Goal: Task Accomplishment & Management: Manage account settings

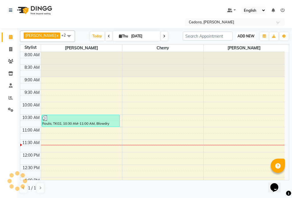
click at [245, 34] on span "ADD NEW" at bounding box center [245, 36] width 17 height 4
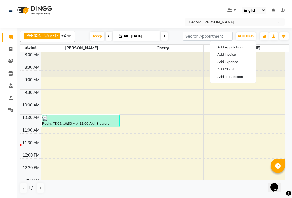
click at [54, 121] on div "Roula, TK02, 10:30 AM-11:00 AM, Blowdry Straight Shampoo Extra Long" at bounding box center [81, 121] width 78 height 12
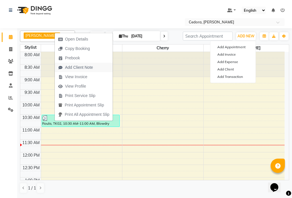
click at [68, 67] on span "Add Client Note" at bounding box center [79, 67] width 28 height 6
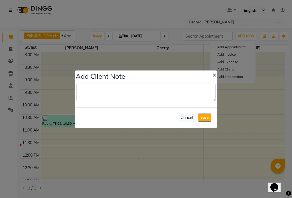
click at [218, 76] on button "×" at bounding box center [214, 74] width 13 height 16
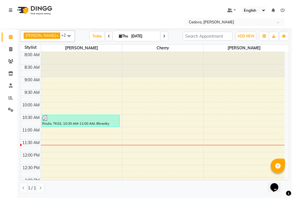
click at [61, 121] on div "Roula, TK02, 10:30 AM-11:00 AM, Blowdry Straight Shampoo Extra Long" at bounding box center [81, 121] width 78 height 12
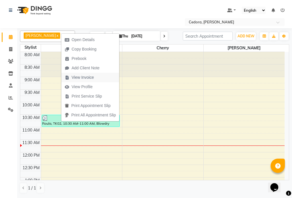
click at [72, 75] on span "View Invoice" at bounding box center [83, 77] width 22 height 6
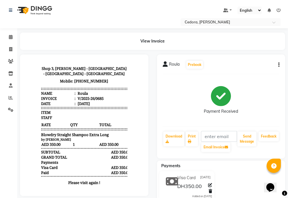
click at [278, 63] on button "button" at bounding box center [277, 65] width 3 height 6
click at [246, 69] on div "Edit Item Staff" at bounding box center [250, 68] width 39 height 7
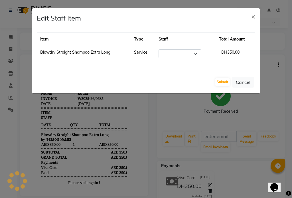
select select "34802"
click at [252, 17] on span "×" at bounding box center [253, 16] width 4 height 9
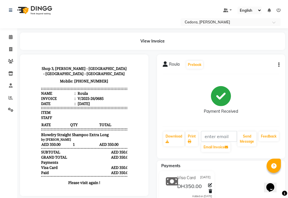
click at [278, 65] on icon "button" at bounding box center [278, 65] width 1 height 0
click at [235, 77] on div "Edit Invoice" at bounding box center [250, 75] width 39 height 7
select select "service"
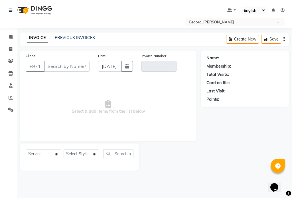
type input "542268552"
type input "V/2025-26/0685"
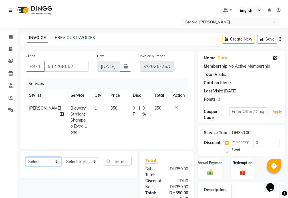
click at [61, 160] on select "Select Service Product Membership Package Voucher Prepaid Gift Card" at bounding box center [44, 161] width 36 height 9
select select "product"
click at [26, 157] on select "Select Service Product Membership Package Voucher Prepaid Gift Card" at bounding box center [44, 161] width 36 height 9
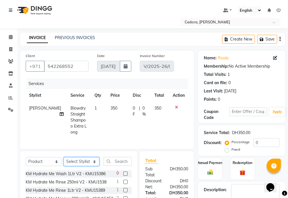
click at [81, 159] on select "Select Stylist [PERSON_NAME] [PERSON_NAME] [PERSON_NAME] Reception" at bounding box center [82, 161] width 36 height 9
select select "34802"
click at [64, 157] on select "Select Stylist [PERSON_NAME] [PERSON_NAME] [PERSON_NAME] Reception" at bounding box center [82, 161] width 36 height 9
click at [119, 159] on input "text" at bounding box center [117, 161] width 28 height 9
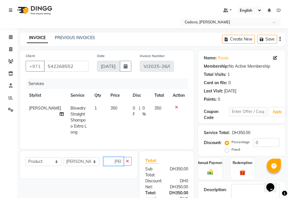
scroll to position [0, 3]
type input "[PERSON_NAME]"
click at [127, 159] on icon "button" at bounding box center [127, 161] width 3 height 4
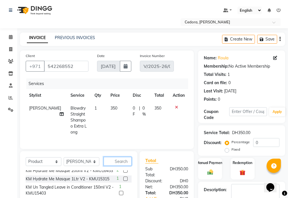
scroll to position [28, 0]
click at [123, 181] on label at bounding box center [125, 179] width 4 height 4
click at [123, 181] on input "checkbox" at bounding box center [125, 179] width 4 height 4
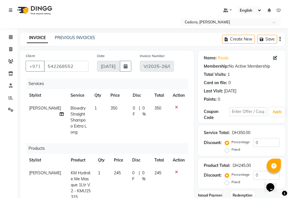
checkbox input "false"
click at [120, 168] on td "245" at bounding box center [119, 185] width 18 height 37
select select "34802"
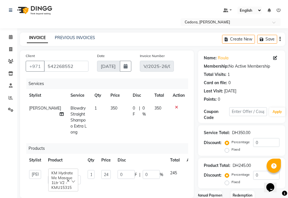
scroll to position [0, 3]
click at [107, 170] on input "245" at bounding box center [105, 174] width 9 height 9
type input "2"
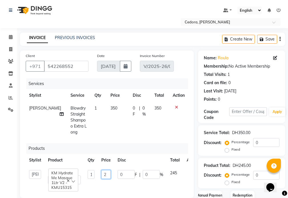
scroll to position [0, 0]
type input "100"
click at [105, 170] on input "100" at bounding box center [105, 174] width 9 height 9
click at [231, 143] on label "Percentage" at bounding box center [240, 141] width 18 height 5
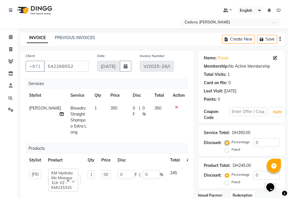
click at [226, 143] on input "Percentage" at bounding box center [228, 142] width 4 height 4
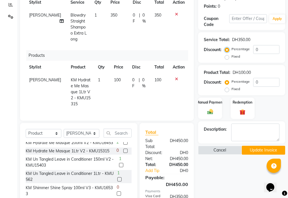
scroll to position [100, 0]
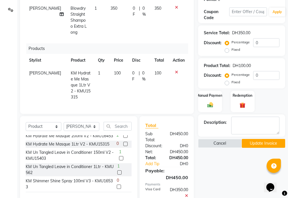
click at [263, 143] on button "Update Invoice" at bounding box center [262, 143] width 43 height 9
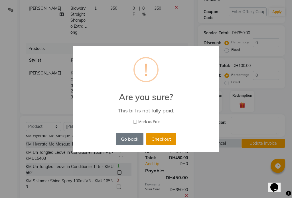
click at [161, 139] on button "Checkout" at bounding box center [161, 139] width 30 height 13
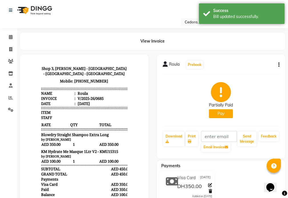
scroll to position [5, 0]
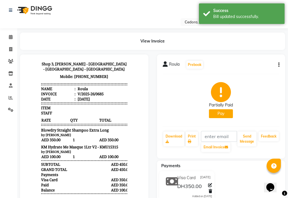
click at [220, 113] on button "Pay" at bounding box center [221, 113] width 24 height 9
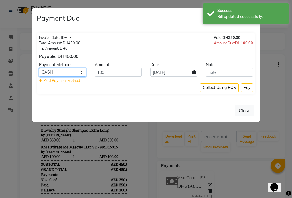
click at [83, 73] on select "Visa Card CASH ONLINE Master Card" at bounding box center [62, 72] width 47 height 9
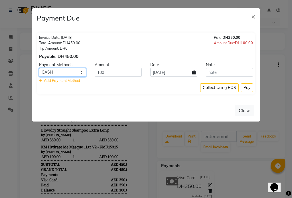
select select "19"
click at [39, 68] on select "Visa Card CASH ONLINE Master Card" at bounding box center [62, 72] width 47 height 9
click at [246, 86] on button "Pay" at bounding box center [247, 87] width 12 height 9
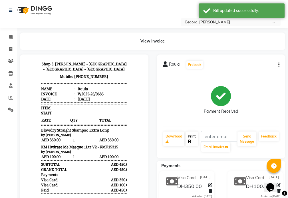
click at [196, 136] on link "Print" at bounding box center [191, 138] width 13 height 15
